Goal: Register for event/course

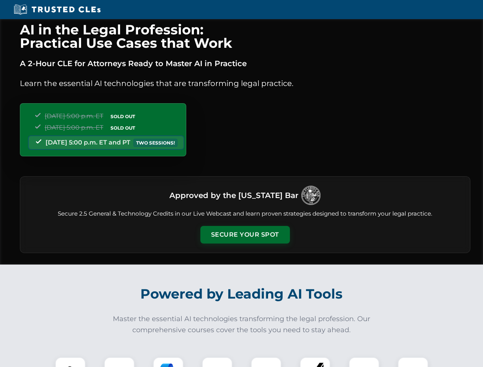
click at [245, 235] on button "Secure Your Spot" at bounding box center [244, 235] width 89 height 18
click at [70, 362] on img at bounding box center [70, 372] width 22 height 22
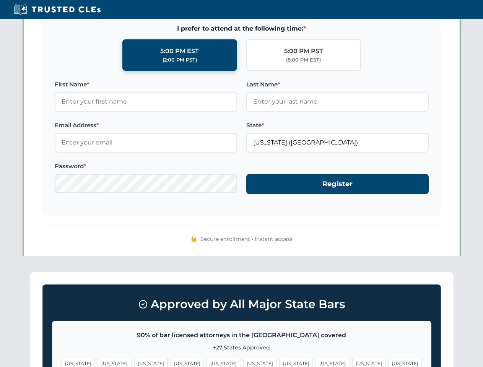
click at [279, 362] on span "[US_STATE]" at bounding box center [295, 363] width 33 height 11
click at [352, 362] on span "[US_STATE]" at bounding box center [368, 363] width 33 height 11
